Goal: Information Seeking & Learning: Learn about a topic

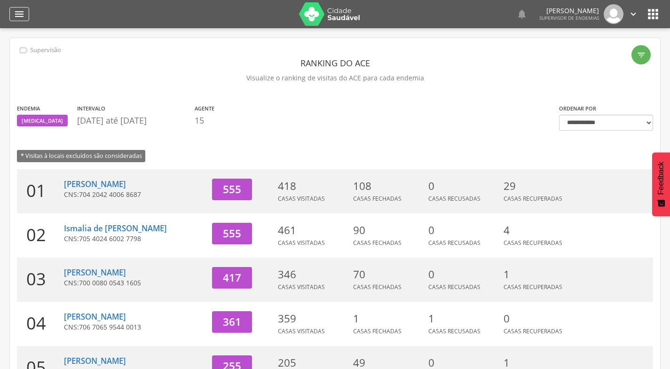
click at [20, 10] on icon "" at bounding box center [19, 13] width 11 height 11
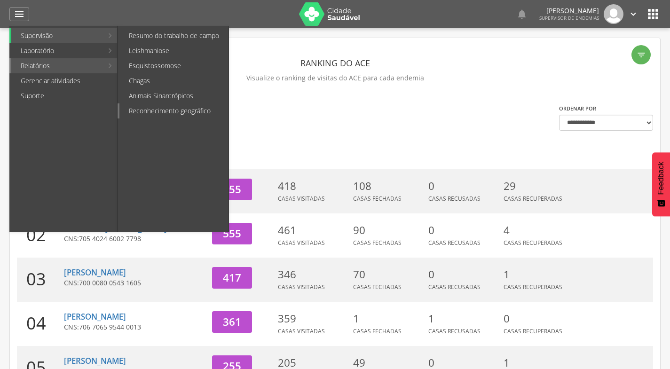
click at [134, 109] on link "Reconhecimento geográfico" at bounding box center [173, 110] width 109 height 15
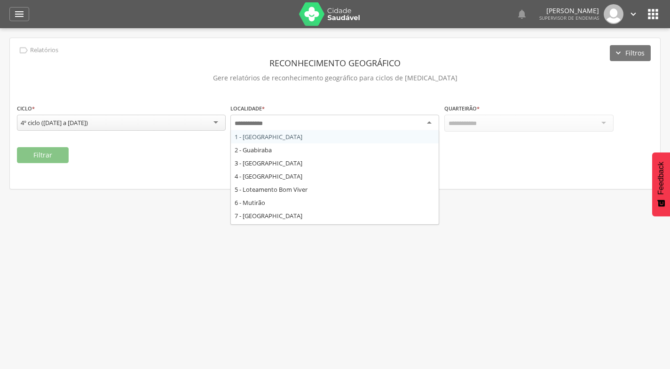
click at [315, 121] on div at bounding box center [334, 123] width 209 height 17
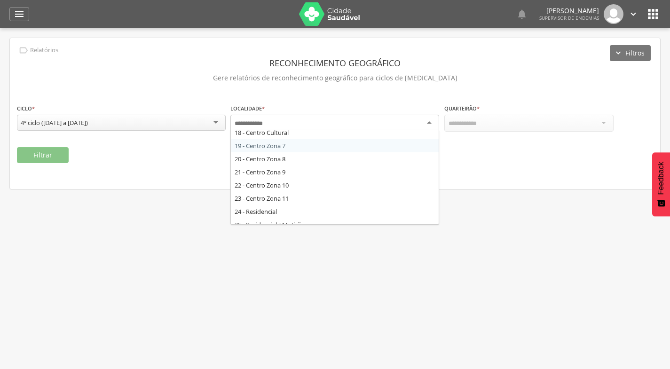
scroll to position [235, 0]
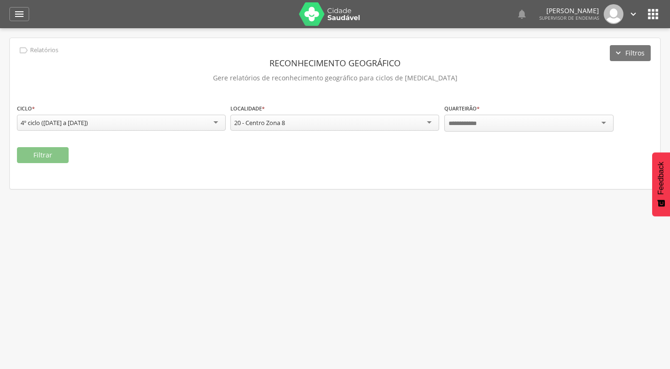
click at [489, 116] on div at bounding box center [528, 123] width 169 height 17
click at [40, 153] on button "Filtrar" at bounding box center [43, 155] width 52 height 16
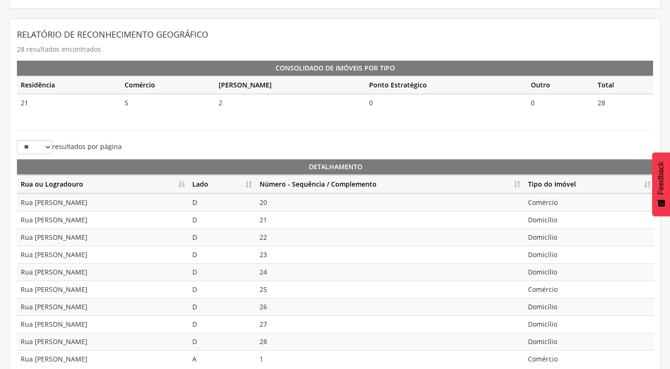
scroll to position [188, 0]
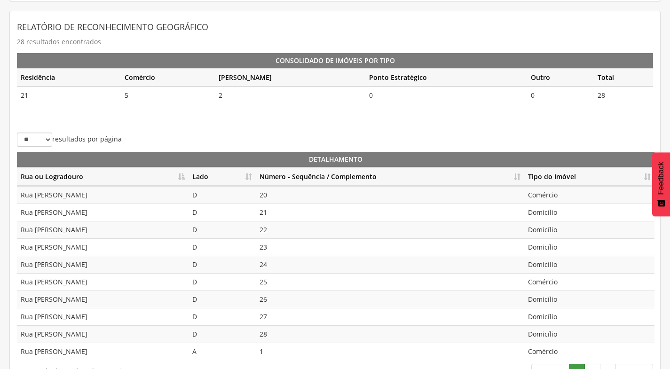
click at [246, 175] on th "Lado" at bounding box center [221, 177] width 67 height 18
click at [516, 171] on th "Número - Sequência / Complemento" at bounding box center [390, 177] width 268 height 18
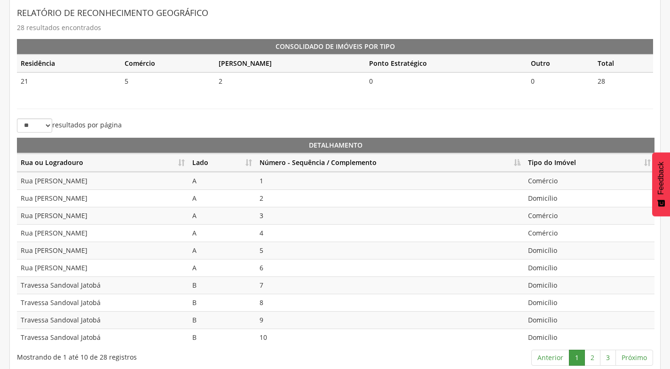
scroll to position [210, 0]
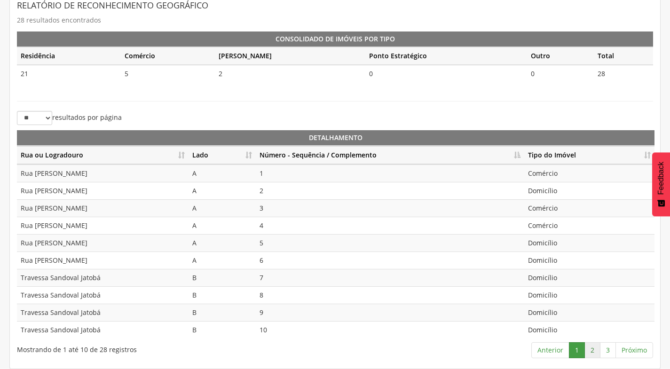
click at [594, 348] on link "2" at bounding box center [592, 350] width 16 height 16
click at [608, 349] on link "3" at bounding box center [608, 350] width 16 height 16
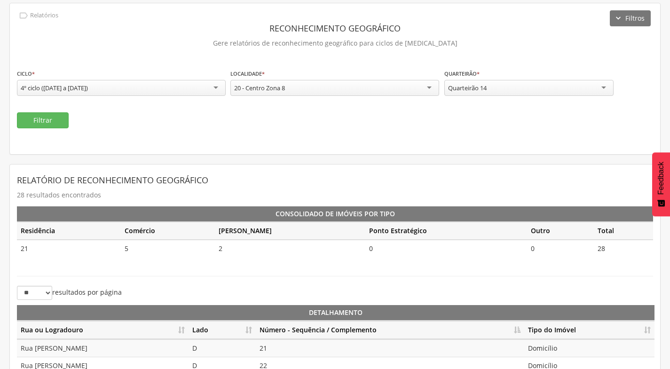
scroll to position [34, 0]
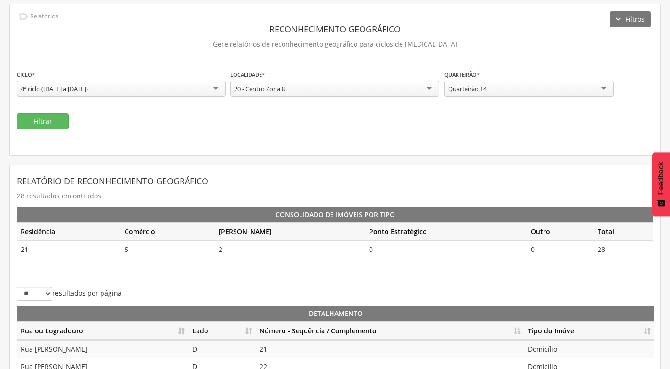
click at [538, 94] on div "Quarteirão 14" at bounding box center [528, 89] width 169 height 16
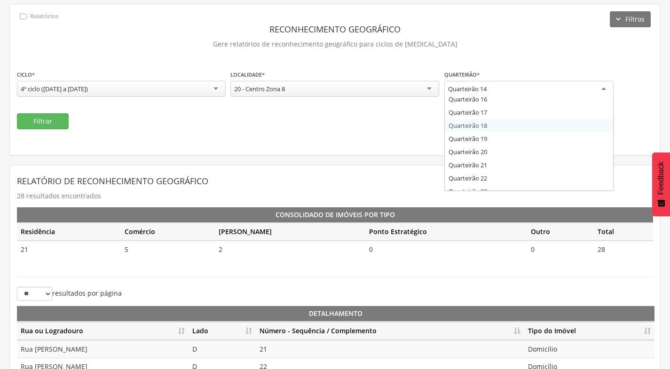
scroll to position [154, 0]
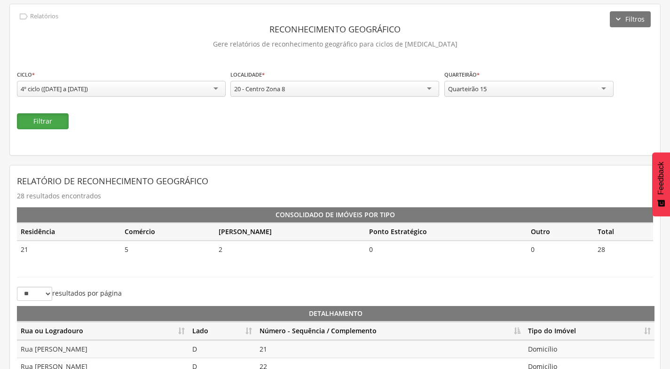
click at [39, 127] on button "Filtrar" at bounding box center [43, 121] width 52 height 16
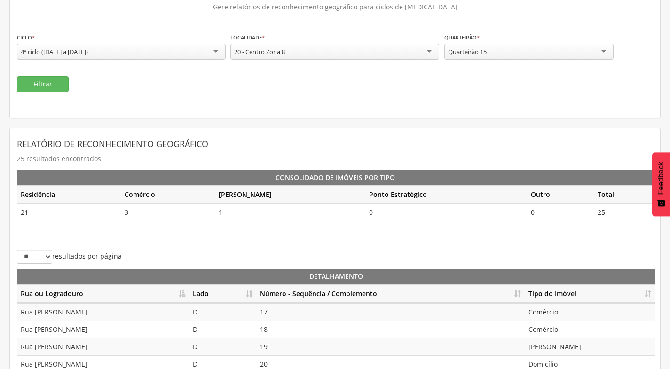
scroll to position [128, 0]
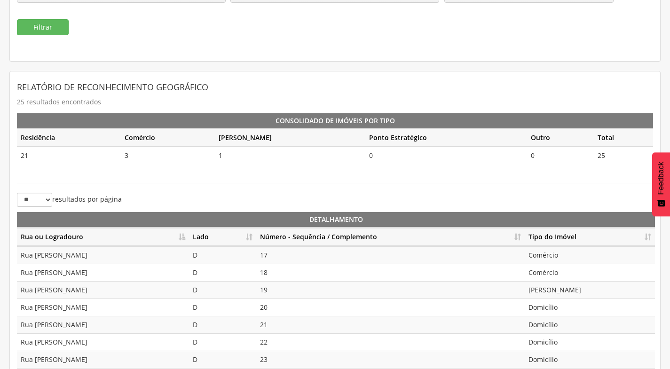
click at [251, 239] on th "Lado" at bounding box center [222, 237] width 67 height 18
click at [516, 237] on th "Número - Sequência / Complemento" at bounding box center [390, 237] width 268 height 18
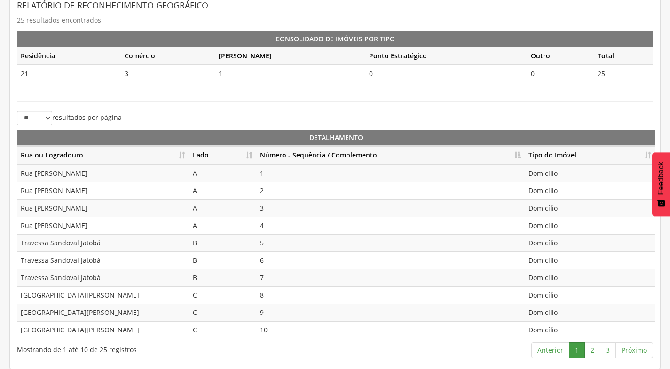
scroll to position [69, 0]
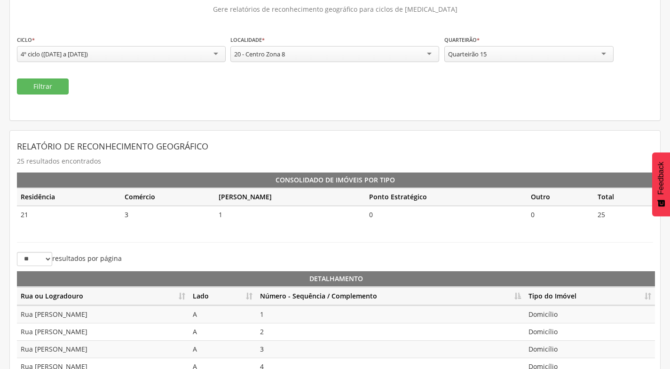
click at [504, 55] on div "Quarteirão 15" at bounding box center [528, 54] width 169 height 16
click at [56, 91] on button "Filtrar" at bounding box center [43, 86] width 52 height 16
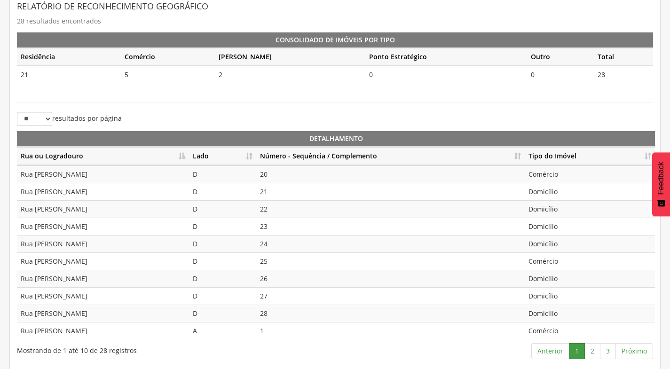
scroll to position [210, 0]
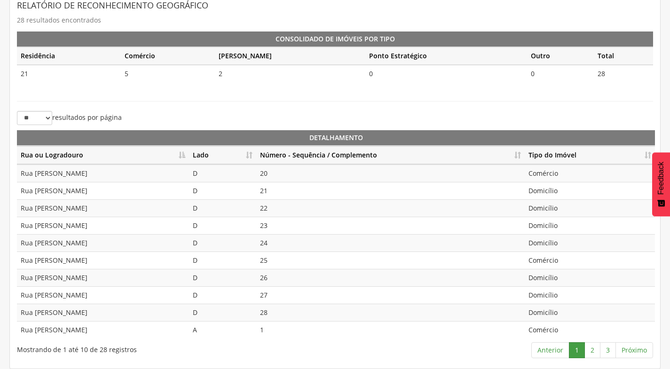
click at [246, 151] on th "Lado" at bounding box center [222, 155] width 67 height 18
click at [520, 152] on th "Número - Sequência / Complemento" at bounding box center [390, 155] width 268 height 18
click at [591, 353] on link "2" at bounding box center [592, 350] width 16 height 16
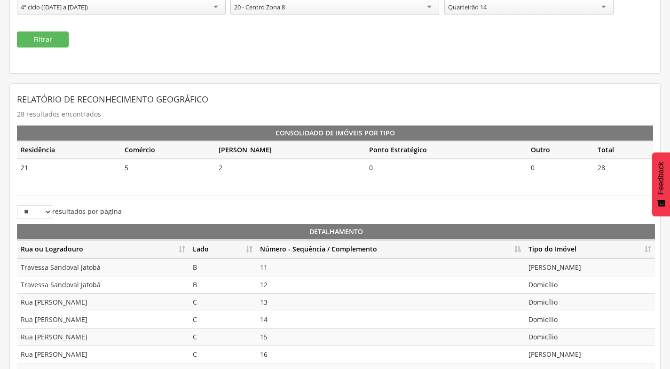
scroll to position [69, 0]
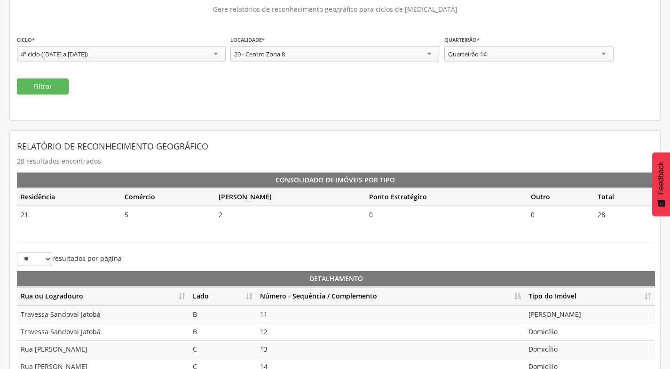
click at [506, 50] on div "Quarteirão 14" at bounding box center [528, 54] width 169 height 16
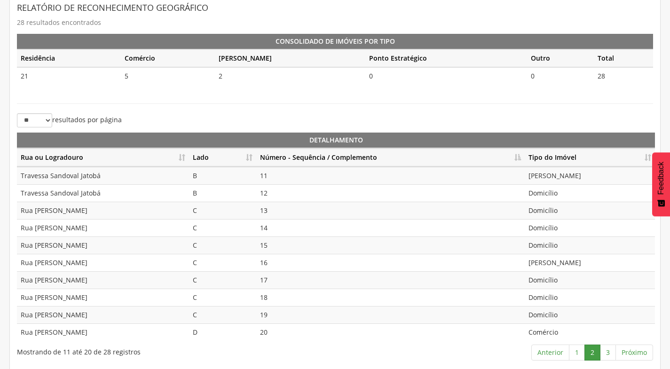
scroll to position [210, 0]
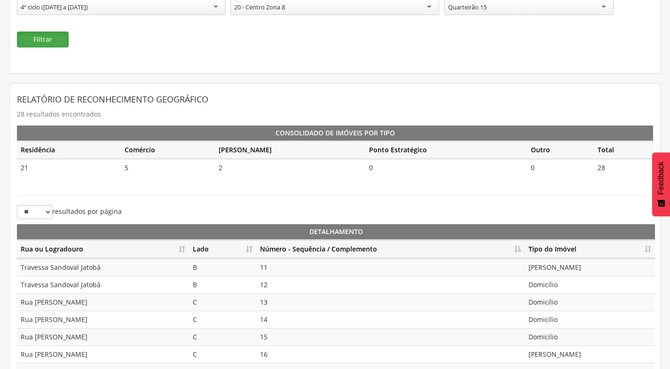
click at [54, 31] on button "Filtrar" at bounding box center [43, 39] width 52 height 16
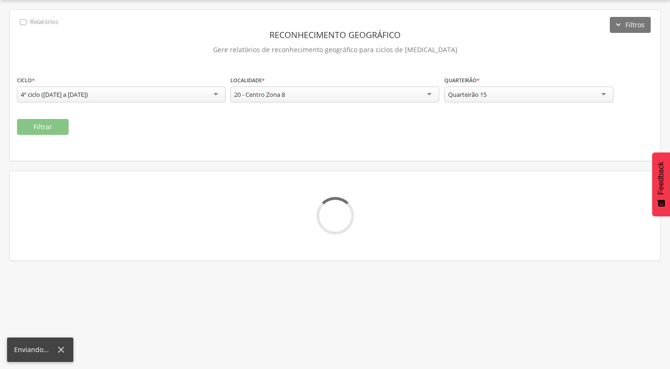
scroll to position [116, 0]
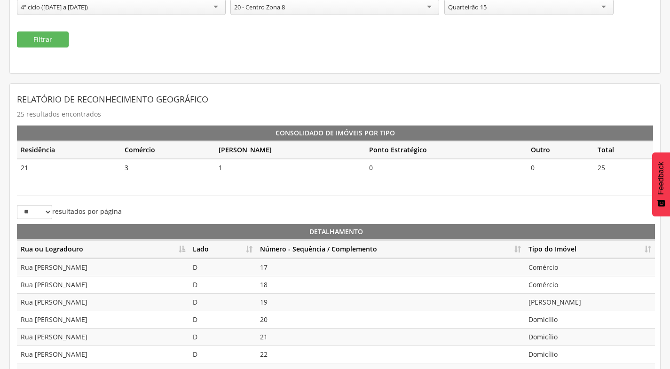
click at [249, 246] on th "Lado" at bounding box center [222, 249] width 67 height 18
click at [514, 246] on th "Número - Sequência / Complemento" at bounding box center [390, 249] width 268 height 18
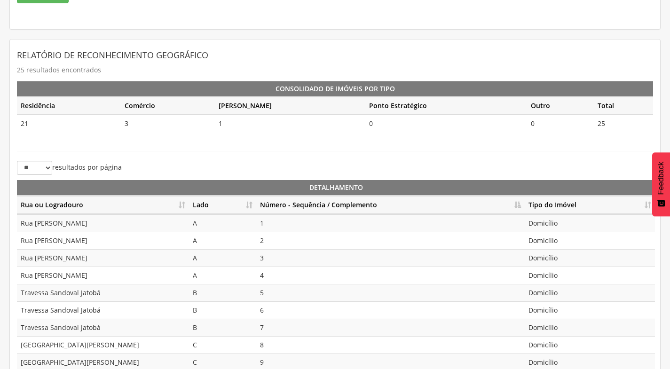
scroll to position [210, 0]
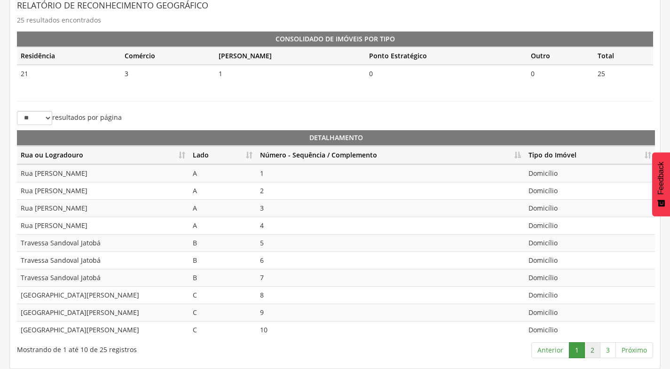
click at [594, 349] on link "2" at bounding box center [592, 350] width 16 height 16
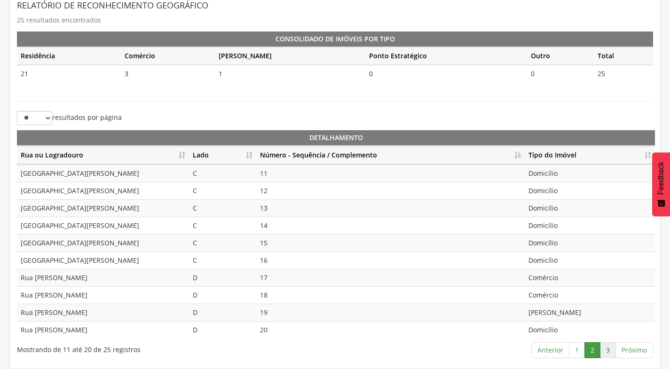
click at [610, 352] on link "3" at bounding box center [608, 350] width 16 height 16
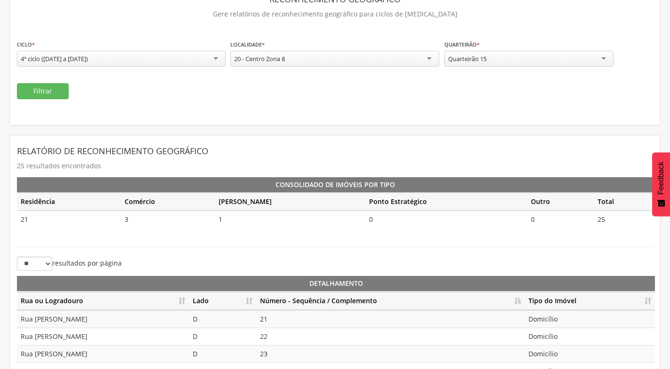
scroll to position [0, 0]
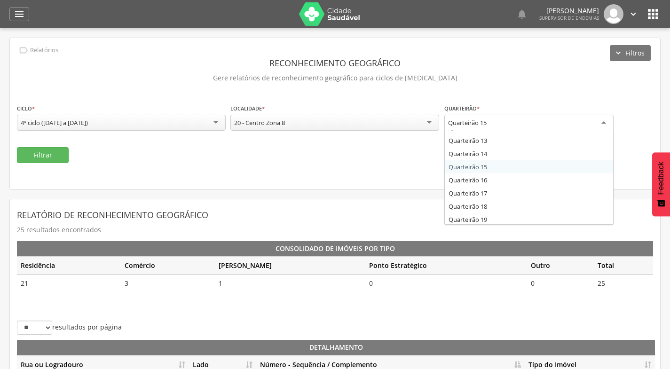
click at [482, 125] on div "Quarteirão 15" at bounding box center [467, 122] width 39 height 8
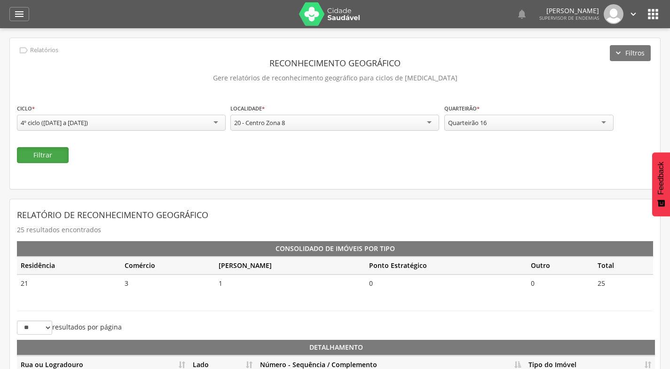
click at [39, 156] on button "Filtrar" at bounding box center [43, 155] width 52 height 16
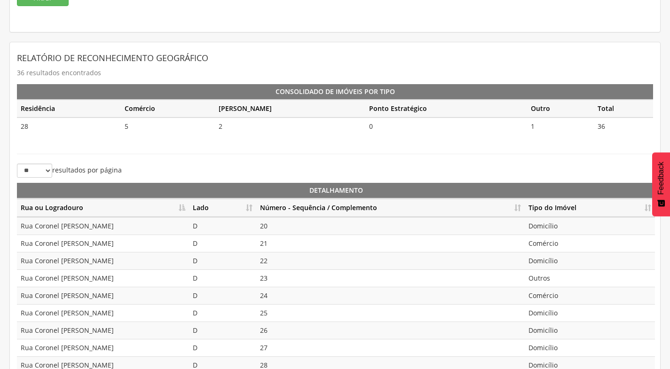
scroll to position [210, 0]
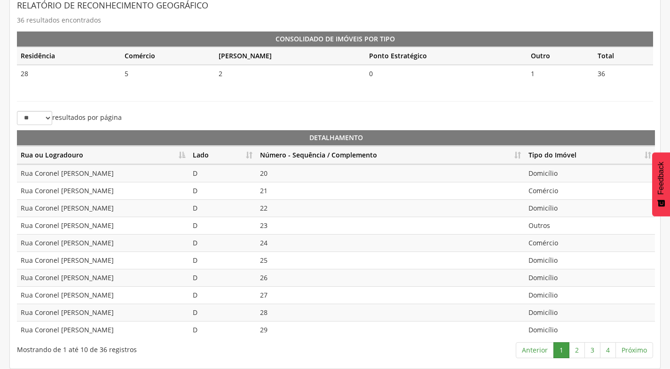
click at [250, 159] on th "Lado" at bounding box center [222, 155] width 67 height 18
click at [516, 153] on th "Número - Sequência / Complemento" at bounding box center [390, 155] width 268 height 18
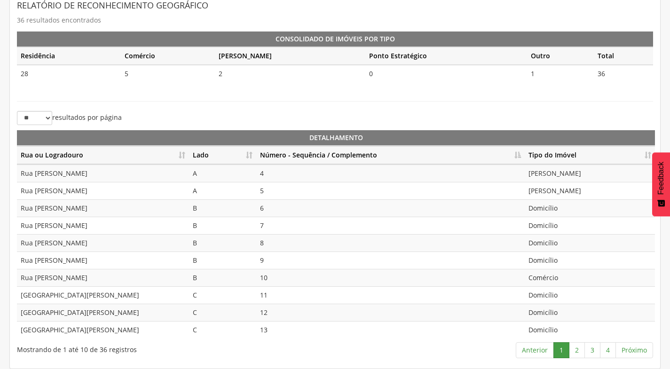
click at [515, 153] on th "Número - Sequência / Complemento" at bounding box center [390, 155] width 268 height 18
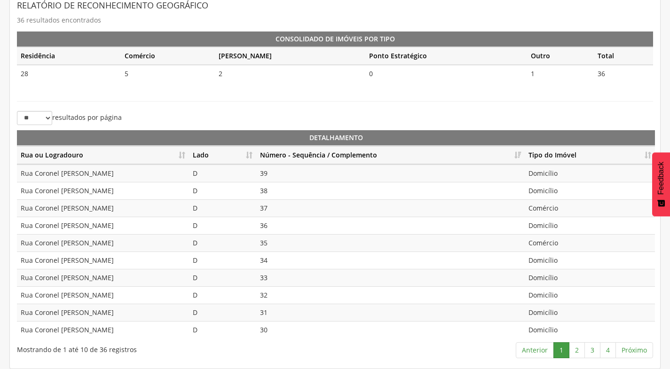
click at [515, 153] on th "Número - Sequência / Complemento" at bounding box center [390, 155] width 268 height 18
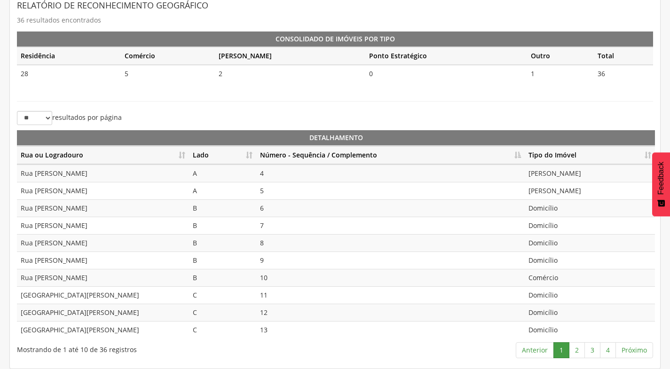
click at [250, 151] on th "Lado" at bounding box center [222, 155] width 67 height 18
click at [578, 347] on link "2" at bounding box center [577, 350] width 16 height 16
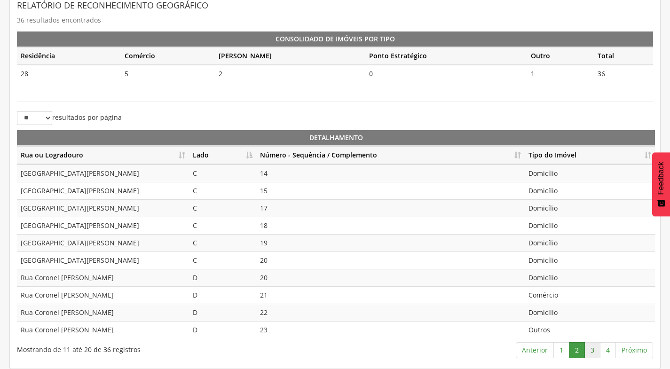
click at [591, 349] on link "3" at bounding box center [592, 350] width 16 height 16
click at [609, 349] on link "4" at bounding box center [608, 350] width 16 height 16
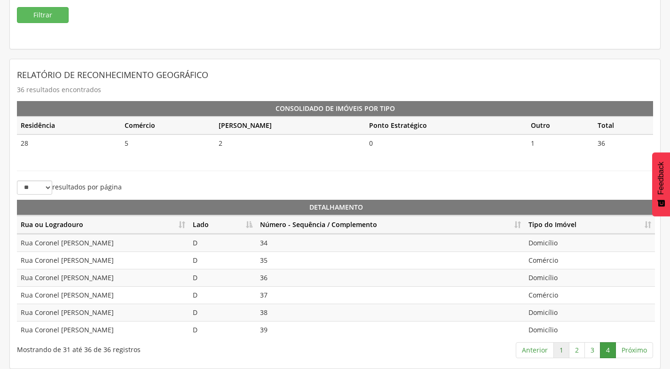
click at [560, 349] on link "1" at bounding box center [561, 350] width 16 height 16
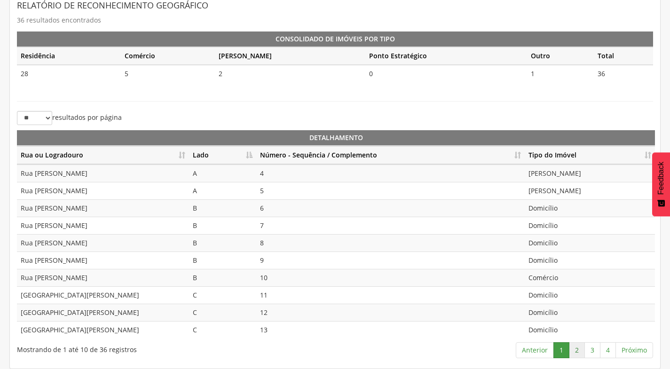
click at [575, 352] on link "2" at bounding box center [577, 350] width 16 height 16
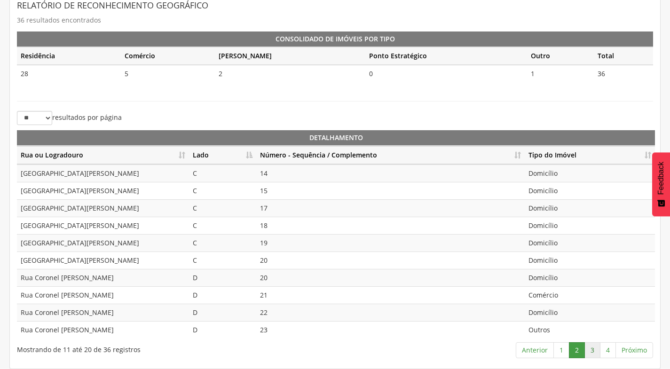
click at [593, 347] on link "3" at bounding box center [592, 350] width 16 height 16
click at [604, 347] on link "4" at bounding box center [608, 350] width 16 height 16
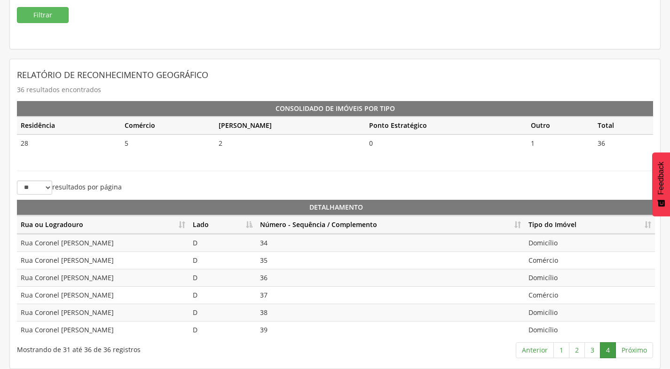
scroll to position [140, 0]
click at [561, 353] on link "1" at bounding box center [561, 350] width 16 height 16
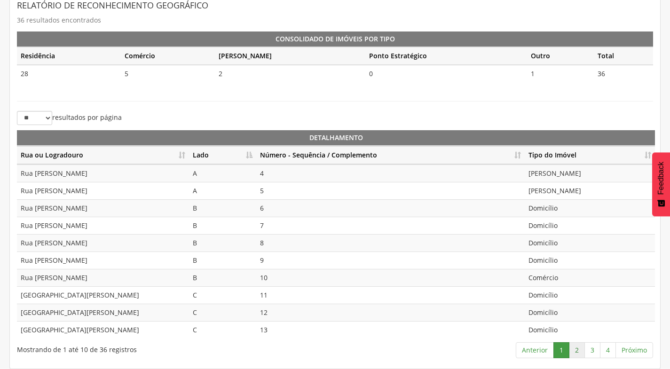
click at [580, 344] on link "2" at bounding box center [577, 350] width 16 height 16
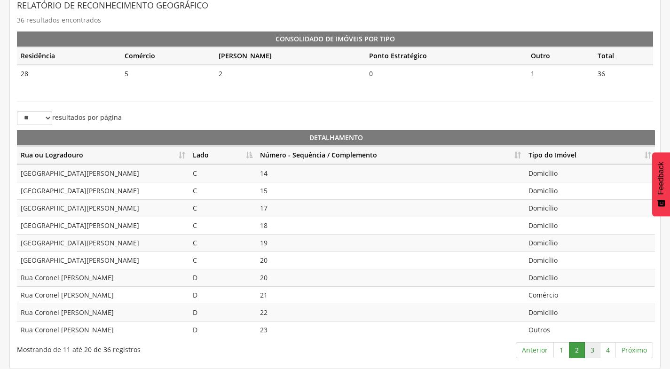
click at [587, 348] on link "3" at bounding box center [592, 350] width 16 height 16
click at [594, 347] on link "3" at bounding box center [592, 350] width 16 height 16
click at [602, 351] on link "4" at bounding box center [608, 350] width 16 height 16
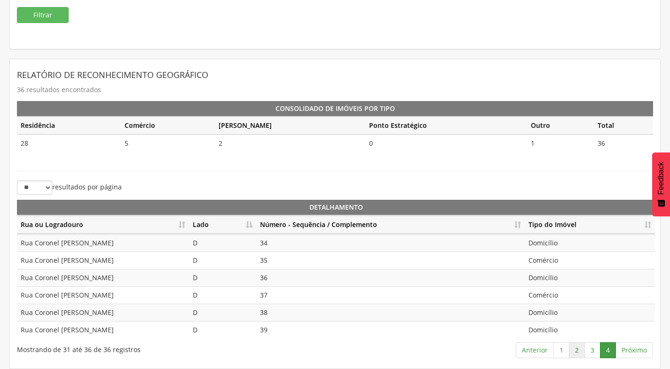
click at [580, 348] on link "2" at bounding box center [577, 350] width 16 height 16
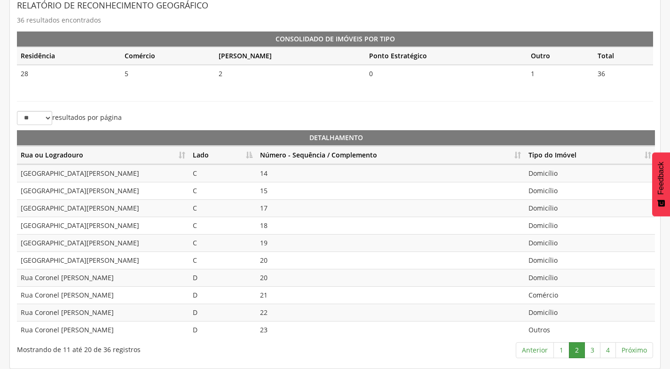
click at [270, 172] on td "14" at bounding box center [390, 172] width 268 height 17
click at [272, 187] on td "15" at bounding box center [390, 190] width 268 height 17
click at [267, 211] on td "17" at bounding box center [390, 207] width 268 height 17
click at [268, 226] on td "18" at bounding box center [390, 225] width 268 height 17
click at [267, 244] on td "19" at bounding box center [390, 242] width 268 height 17
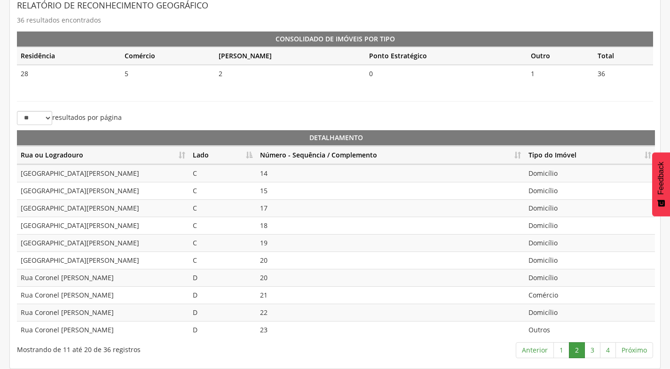
click at [267, 262] on td "20" at bounding box center [390, 259] width 268 height 17
click at [269, 273] on td "20" at bounding box center [390, 277] width 268 height 17
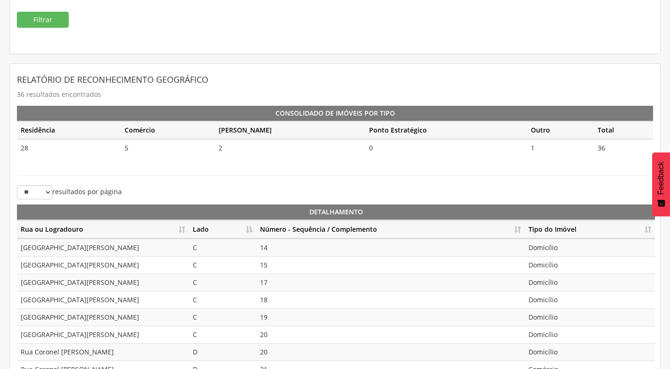
scroll to position [69, 0]
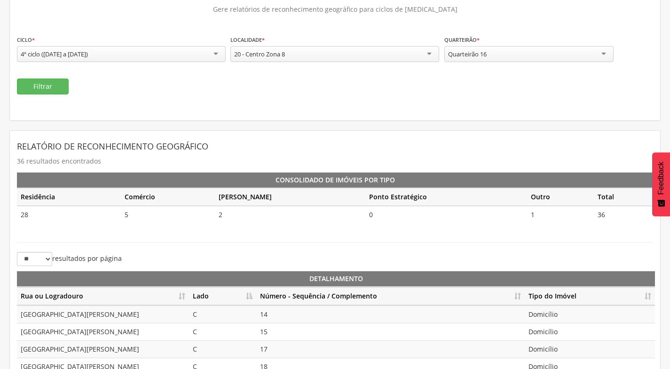
click at [555, 55] on div "Quarteirão 16" at bounding box center [528, 54] width 169 height 16
click at [38, 82] on button "Filtrar" at bounding box center [43, 86] width 52 height 16
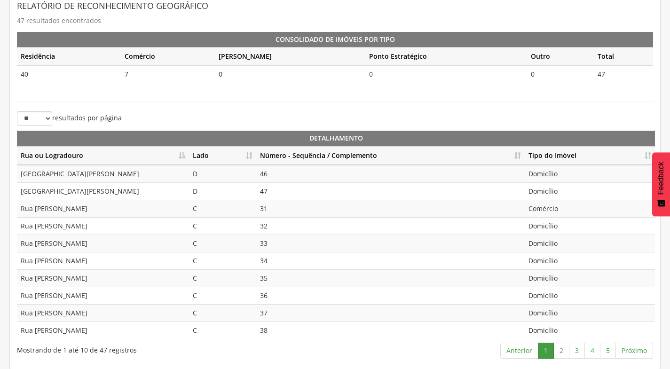
scroll to position [210, 0]
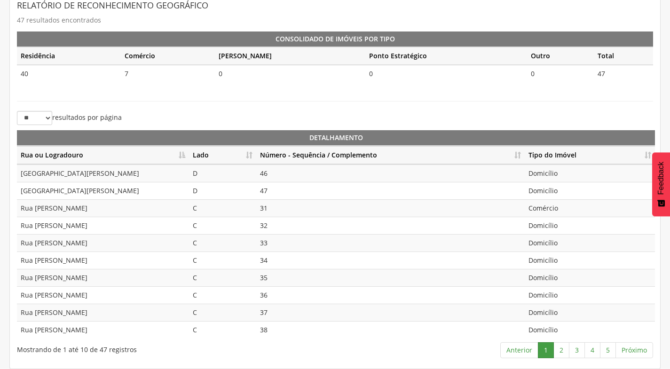
click at [252, 155] on th "Lado" at bounding box center [222, 155] width 67 height 18
click at [516, 155] on th "Número - Sequência / Complemento" at bounding box center [390, 155] width 268 height 18
click at [560, 348] on link "2" at bounding box center [561, 350] width 16 height 16
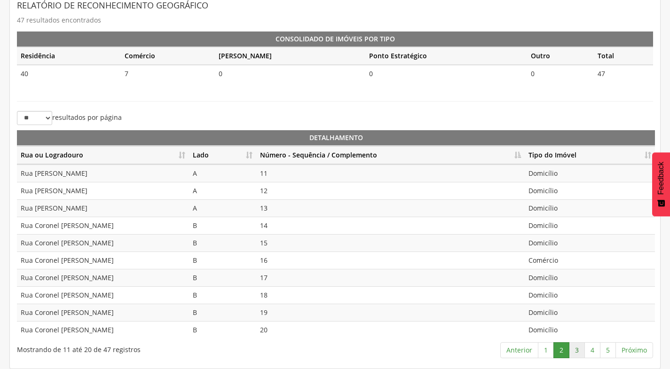
click at [578, 352] on link "3" at bounding box center [577, 350] width 16 height 16
click at [598, 352] on link "4" at bounding box center [592, 350] width 16 height 16
click at [578, 350] on link "3" at bounding box center [577, 350] width 16 height 16
click at [593, 350] on link "4" at bounding box center [592, 350] width 16 height 16
click at [607, 352] on link "5" at bounding box center [608, 350] width 16 height 16
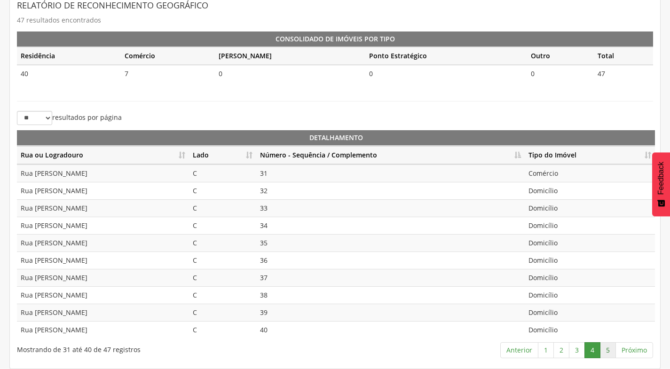
scroll to position [157, 0]
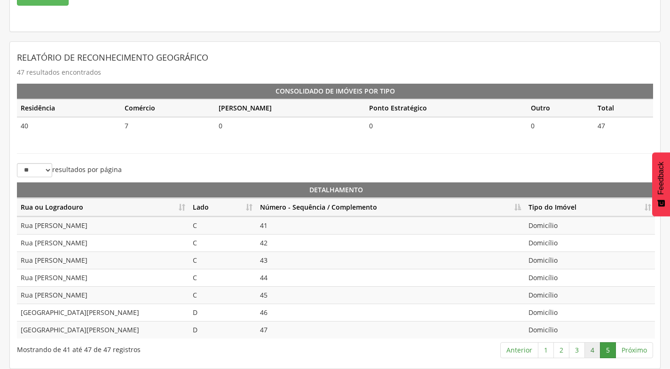
click at [589, 350] on link "4" at bounding box center [592, 350] width 16 height 16
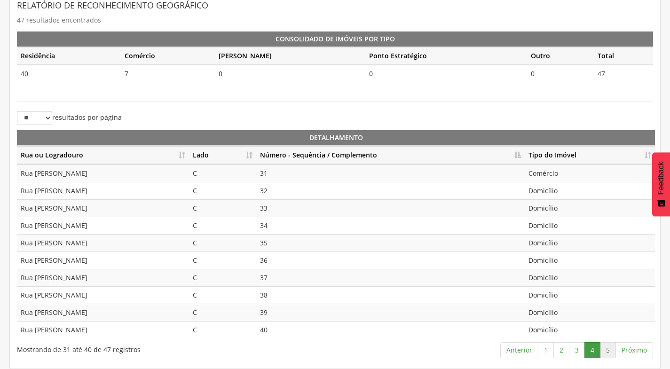
click at [609, 351] on link "5" at bounding box center [608, 350] width 16 height 16
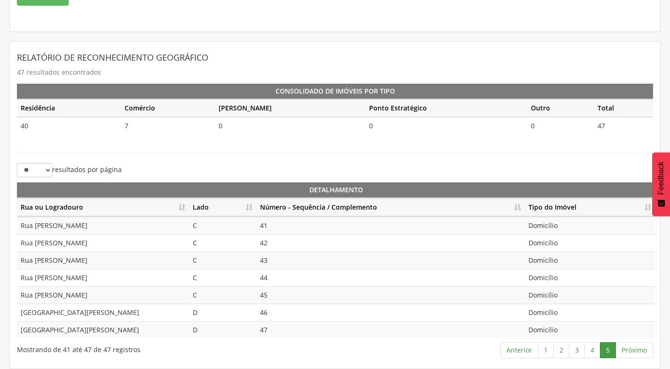
scroll to position [63, 0]
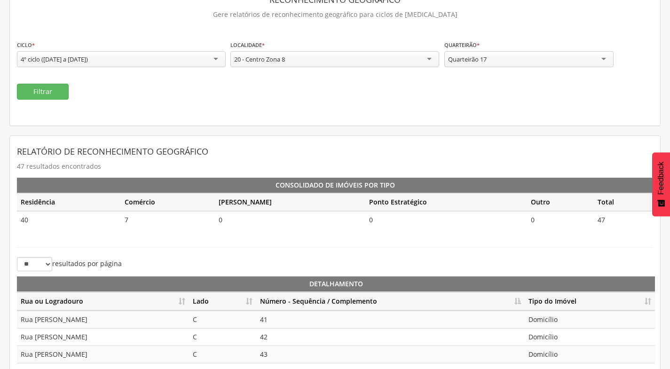
click at [550, 61] on div "Quarteirão 17" at bounding box center [528, 59] width 169 height 16
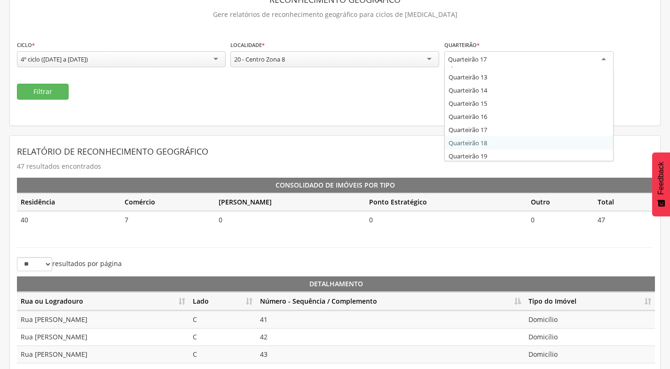
scroll to position [0, 0]
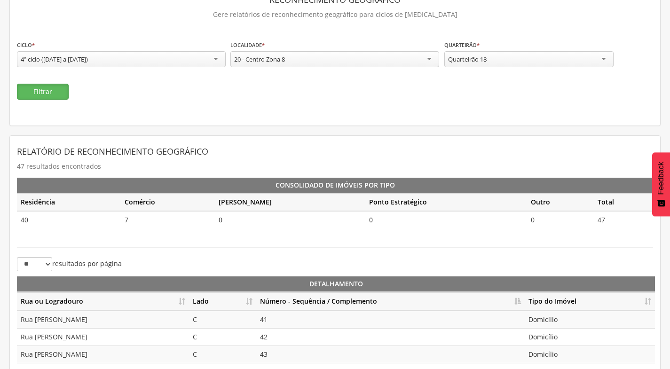
click at [21, 86] on button "Filtrar" at bounding box center [43, 92] width 52 height 16
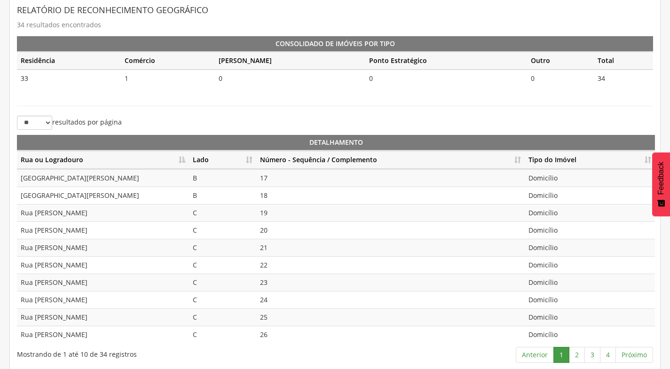
scroll to position [210, 0]
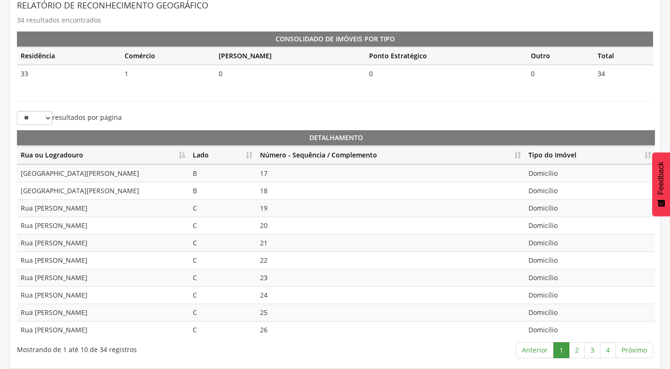
click at [252, 157] on th "Lado" at bounding box center [222, 155] width 67 height 18
click at [514, 158] on th "Número - Sequência / Complemento" at bounding box center [390, 155] width 268 height 18
click at [578, 351] on link "2" at bounding box center [577, 350] width 16 height 16
click at [590, 351] on link "3" at bounding box center [592, 350] width 16 height 16
click at [611, 353] on link "4" at bounding box center [608, 350] width 16 height 16
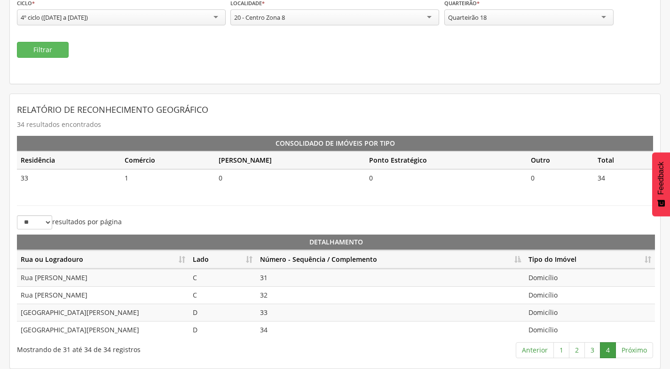
scroll to position [105, 0]
click at [490, 18] on div "Quarteirão 18" at bounding box center [528, 17] width 169 height 16
click at [55, 48] on button "Filtrar" at bounding box center [43, 50] width 52 height 16
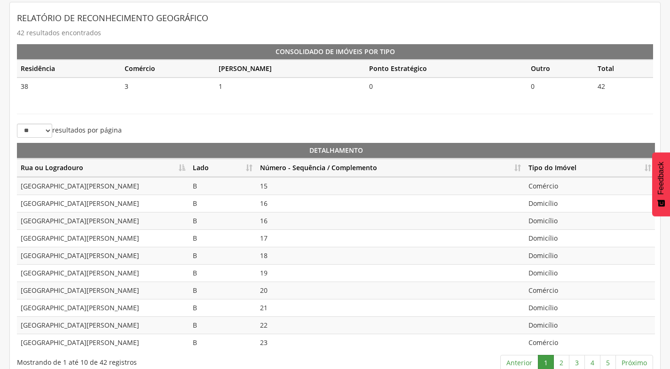
scroll to position [210, 0]
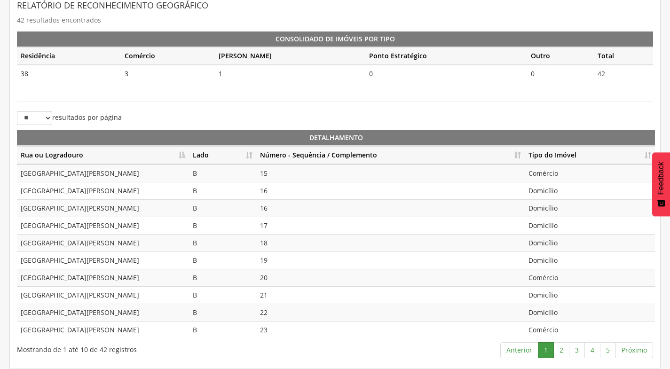
click at [248, 155] on th "Lado" at bounding box center [222, 155] width 67 height 18
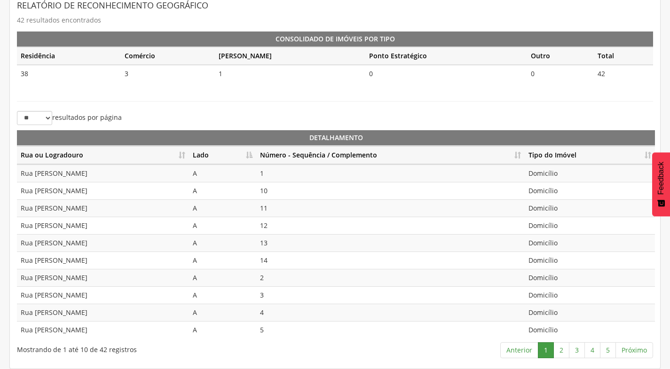
click at [516, 155] on th "Número - Sequência / Complemento" at bounding box center [390, 155] width 268 height 18
click at [562, 347] on link "2" at bounding box center [561, 350] width 16 height 16
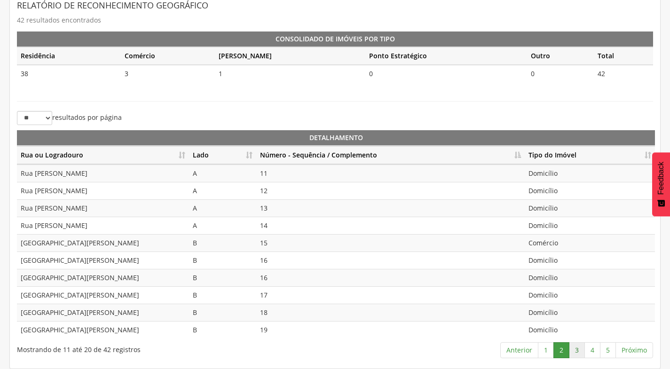
click at [577, 350] on link "3" at bounding box center [577, 350] width 16 height 16
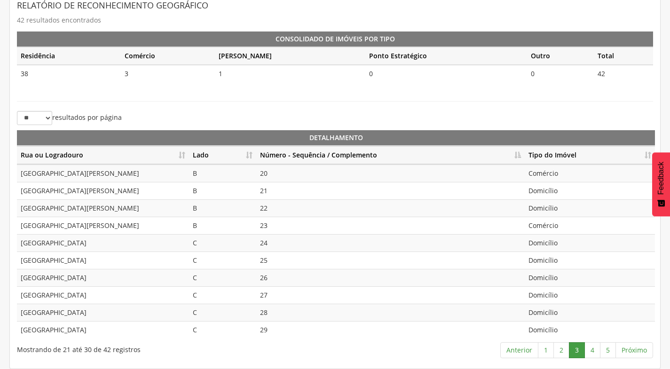
click at [277, 169] on td "20" at bounding box center [390, 172] width 268 height 17
click at [274, 194] on td "21" at bounding box center [390, 190] width 268 height 17
click at [275, 205] on td "22" at bounding box center [390, 207] width 268 height 17
click at [275, 227] on td "23" at bounding box center [390, 225] width 268 height 17
click at [278, 247] on td "24" at bounding box center [390, 242] width 268 height 17
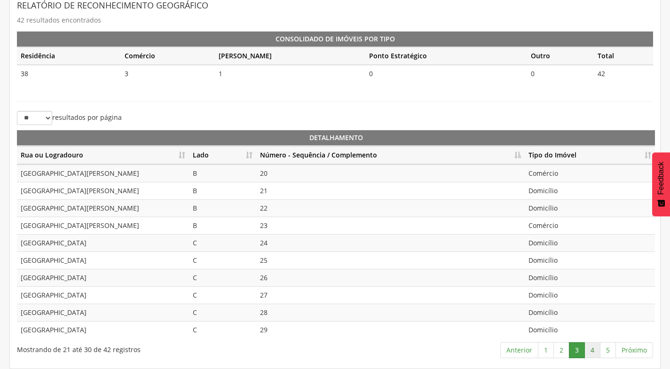
click at [592, 351] on link "4" at bounding box center [592, 350] width 16 height 16
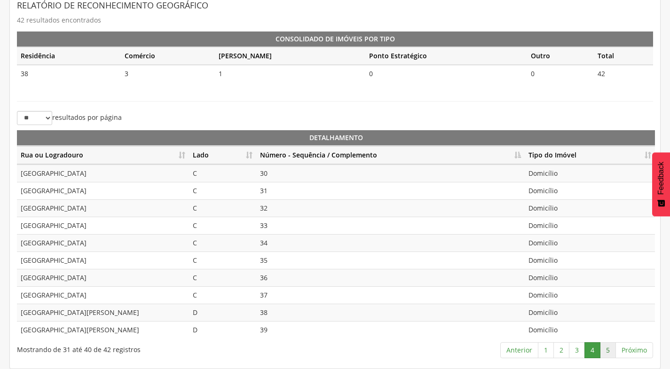
click at [606, 350] on link "5" at bounding box center [608, 350] width 16 height 16
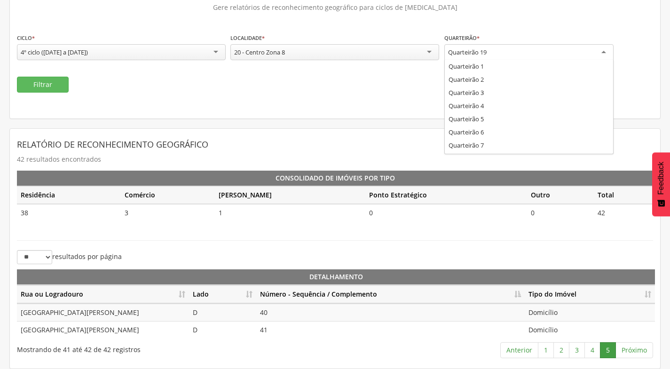
click at [519, 53] on div "Quarteirão 19" at bounding box center [528, 52] width 169 height 17
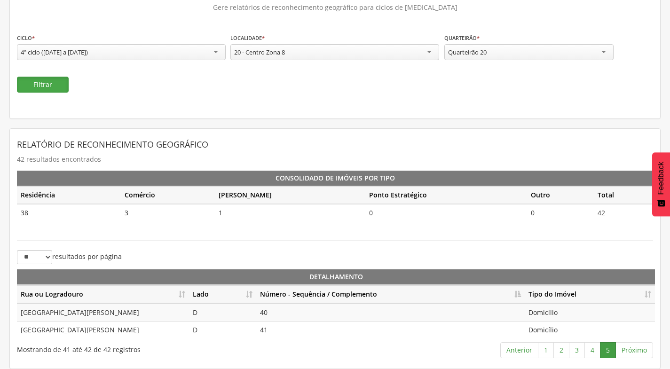
click at [55, 85] on button "Filtrar" at bounding box center [43, 85] width 52 height 16
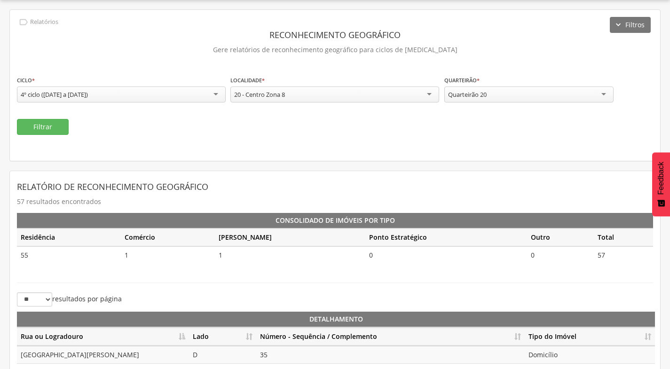
scroll to position [70, 0]
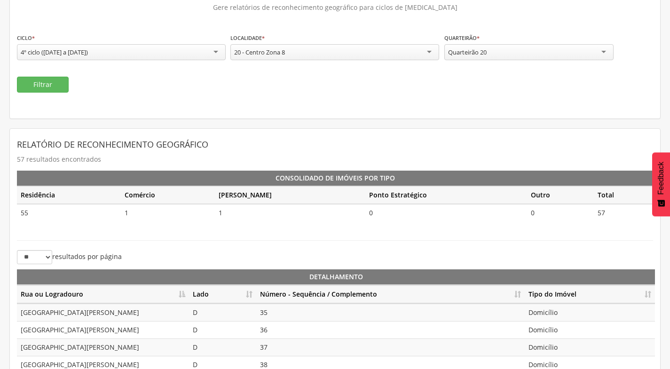
click at [247, 292] on th "Lado" at bounding box center [222, 294] width 67 height 18
click at [519, 293] on th "Número - Sequência / Complemento" at bounding box center [390, 294] width 268 height 18
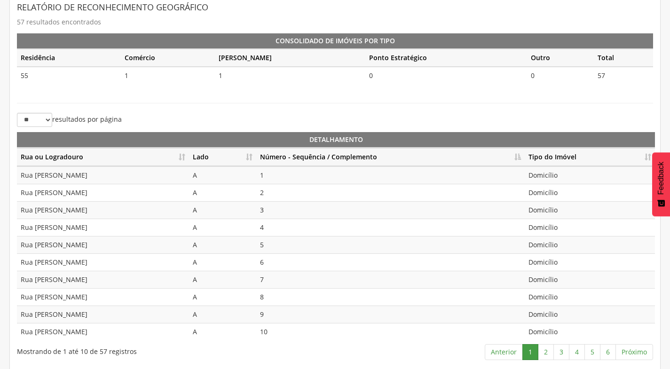
scroll to position [210, 0]
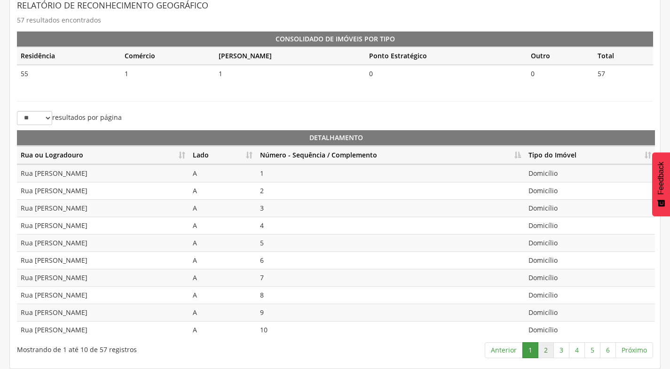
click at [546, 352] on link "2" at bounding box center [546, 350] width 16 height 16
click at [566, 350] on link "3" at bounding box center [561, 350] width 16 height 16
click at [576, 354] on link "4" at bounding box center [577, 350] width 16 height 16
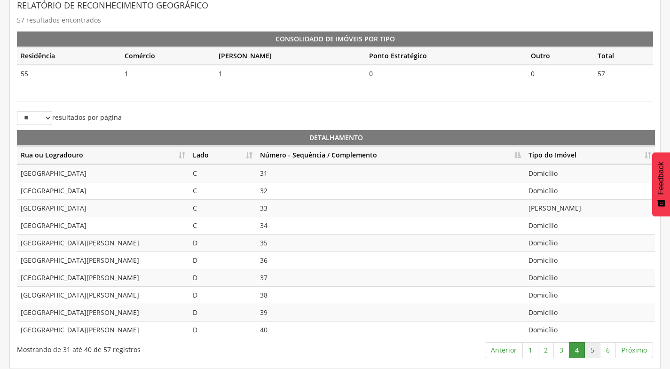
click at [595, 349] on link "5" at bounding box center [592, 350] width 16 height 16
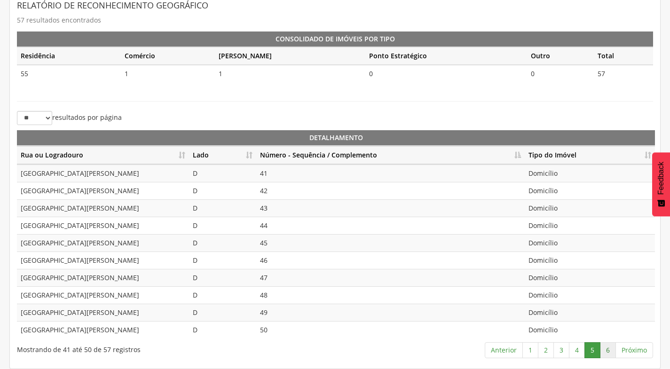
click at [612, 351] on link "6" at bounding box center [608, 350] width 16 height 16
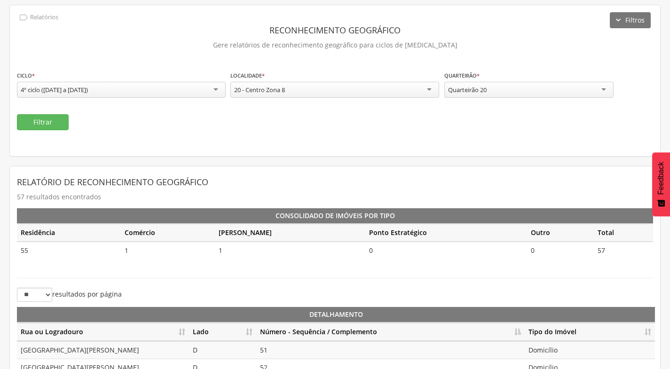
scroll to position [16, 0]
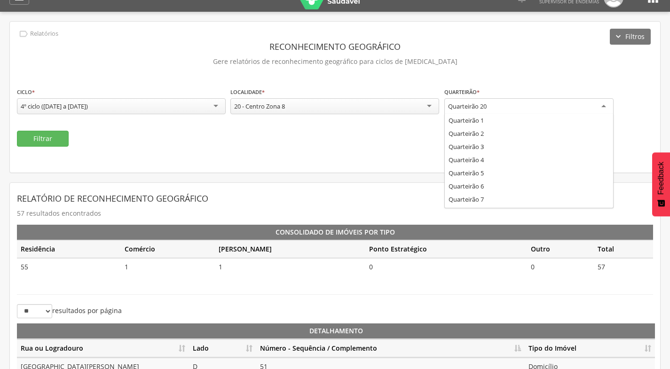
drag, startPoint x: 527, startPoint y: 104, endPoint x: 522, endPoint y: 103, distance: 4.8
click at [526, 102] on div "Quarteirão 20" at bounding box center [528, 106] width 169 height 17
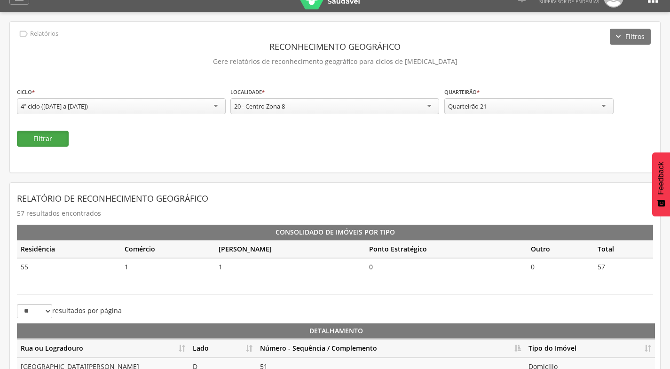
click at [43, 140] on button "Filtrar" at bounding box center [43, 139] width 52 height 16
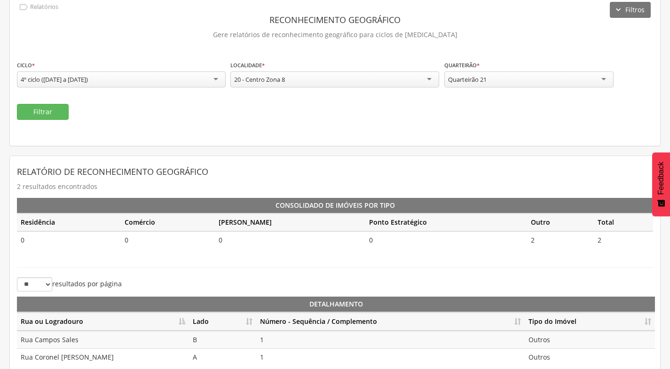
scroll to position [70, 0]
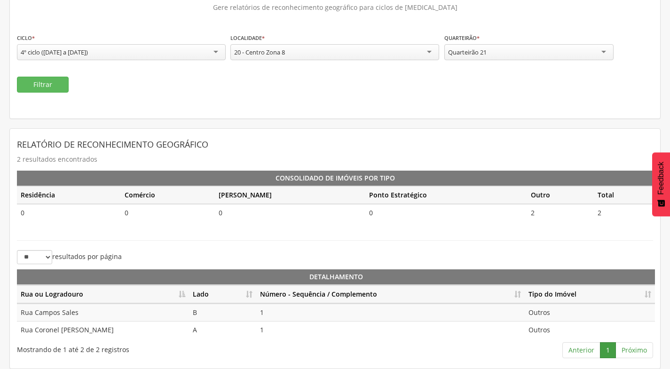
click at [248, 291] on th "Lado" at bounding box center [222, 294] width 67 height 18
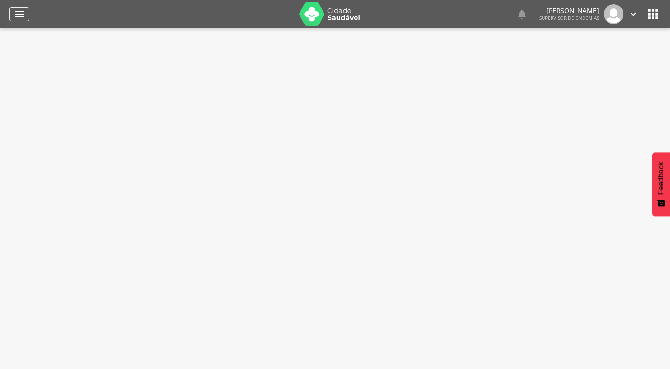
click at [24, 10] on icon "" at bounding box center [19, 13] width 11 height 11
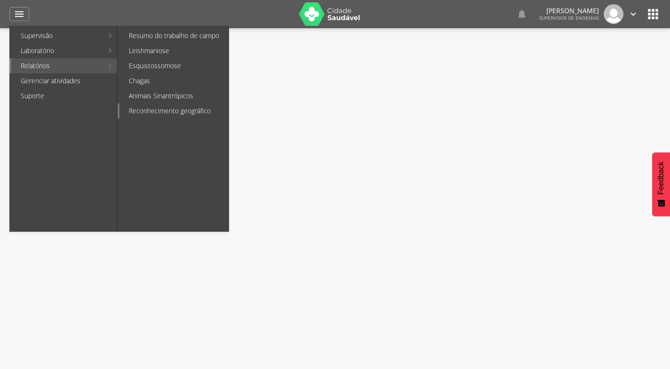
click at [180, 105] on link "Reconhecimento geográfico" at bounding box center [173, 110] width 109 height 15
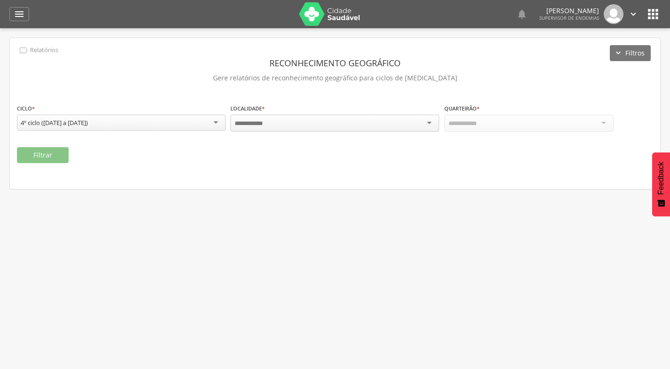
click at [424, 124] on div at bounding box center [334, 123] width 209 height 17
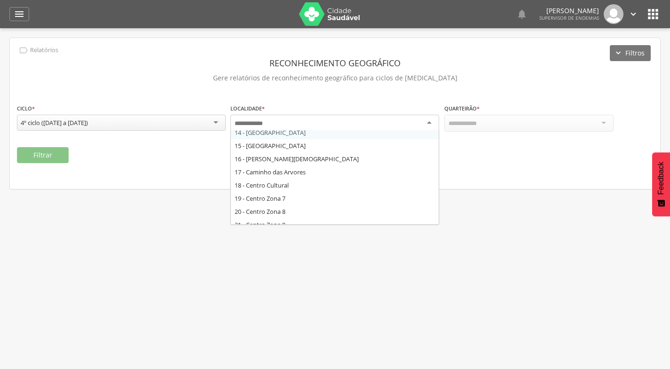
scroll to position [235, 0]
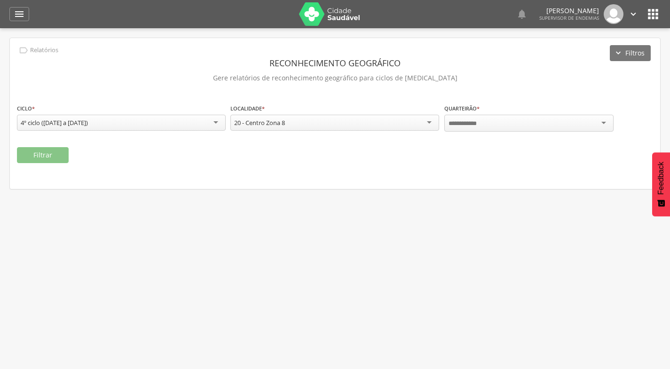
click at [548, 117] on div at bounding box center [528, 123] width 169 height 17
click at [40, 154] on button "Filtrar" at bounding box center [43, 155] width 52 height 16
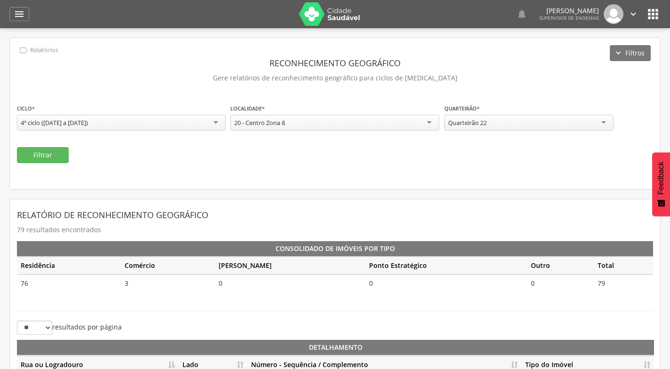
click at [488, 132] on div "**********" at bounding box center [528, 118] width 169 height 30
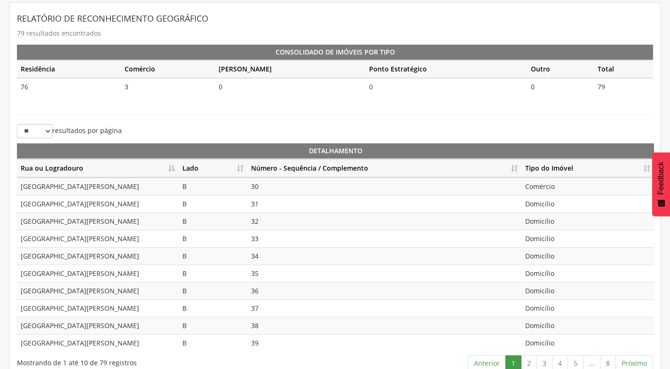
scroll to position [210, 0]
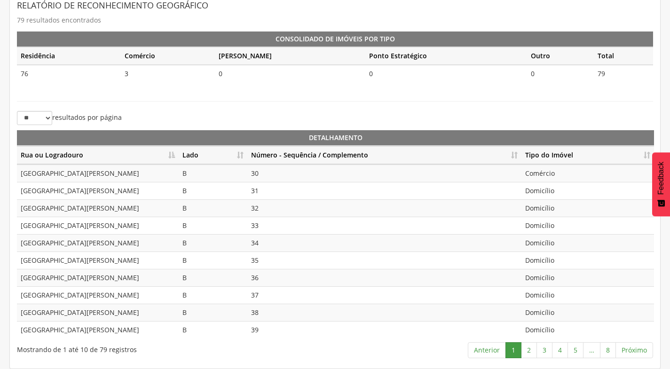
click at [239, 156] on th "Lado" at bounding box center [213, 155] width 69 height 18
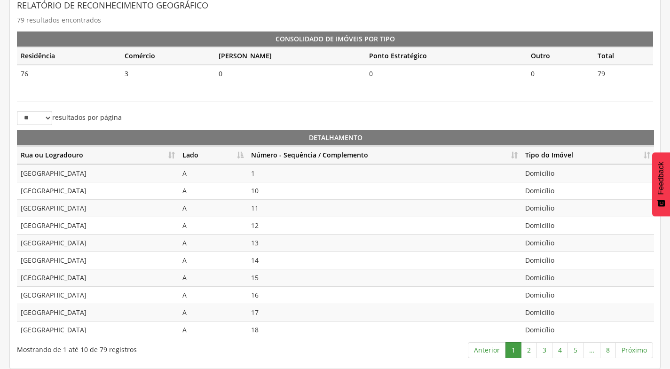
click at [520, 151] on th "Número - Sequência / Complemento" at bounding box center [384, 155] width 274 height 18
click at [532, 351] on link "2" at bounding box center [529, 350] width 16 height 16
click at [546, 351] on link "3" at bounding box center [544, 350] width 16 height 16
click at [559, 351] on link "4" at bounding box center [560, 350] width 16 height 16
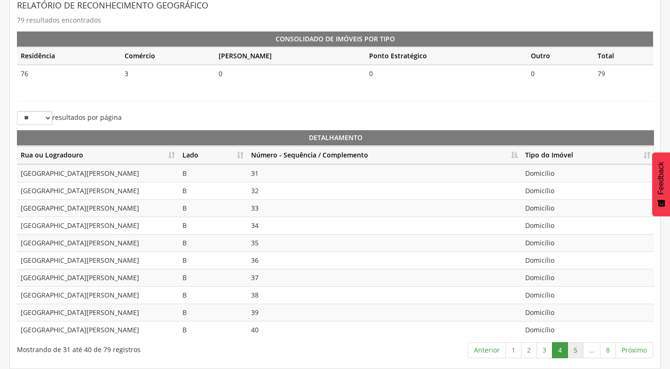
click at [578, 348] on link "5" at bounding box center [575, 350] width 16 height 16
click at [579, 352] on link "6" at bounding box center [577, 350] width 16 height 16
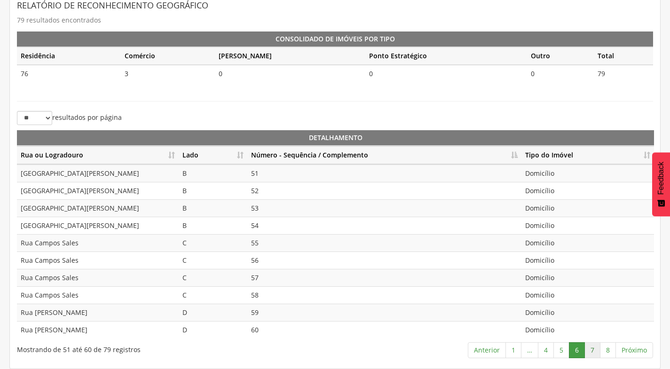
click at [592, 351] on link "7" at bounding box center [592, 350] width 16 height 16
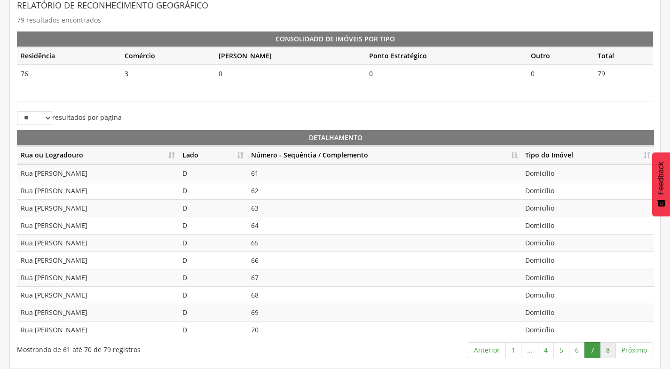
click at [608, 352] on link "8" at bounding box center [608, 350] width 16 height 16
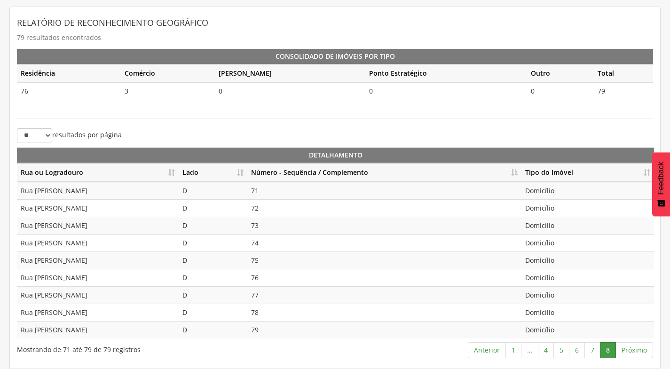
scroll to position [192, 0]
click at [513, 350] on link "1" at bounding box center [513, 350] width 16 height 16
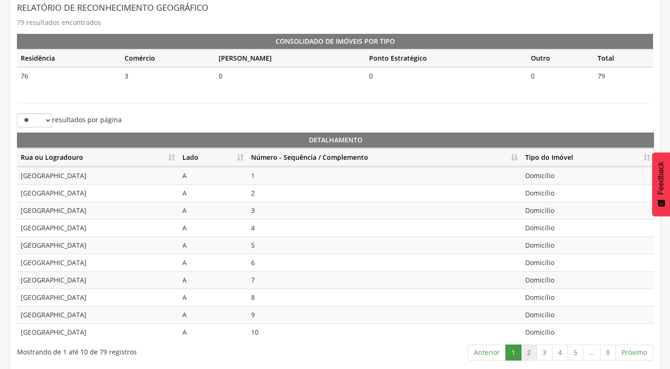
scroll to position [210, 0]
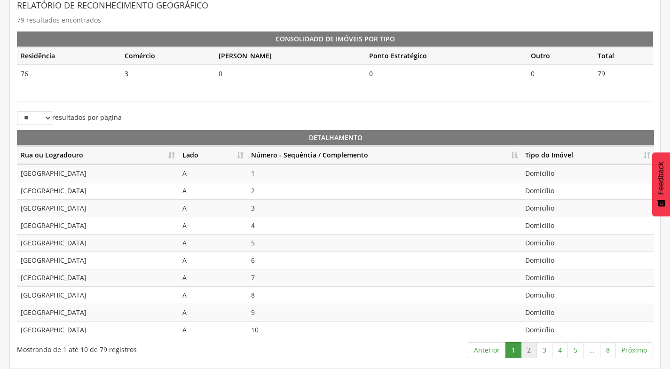
click at [530, 351] on link "2" at bounding box center [529, 350] width 16 height 16
click at [548, 350] on link "3" at bounding box center [544, 350] width 16 height 16
click at [558, 350] on link "4" at bounding box center [560, 350] width 16 height 16
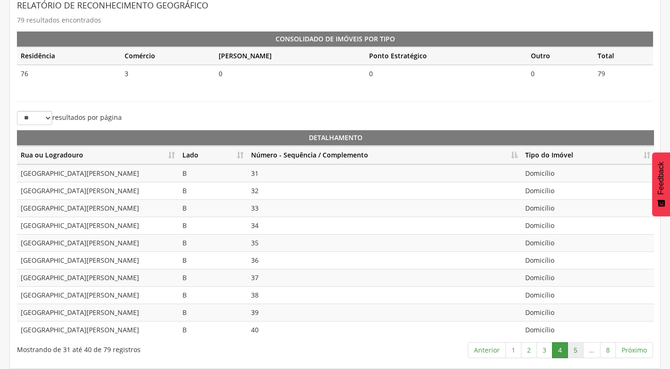
click at [570, 351] on link "5" at bounding box center [575, 350] width 16 height 16
